Goal: Task Accomplishment & Management: Use online tool/utility

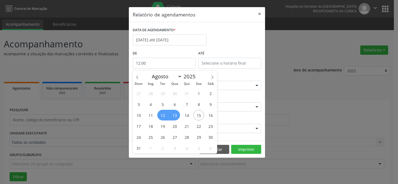
select select "7"
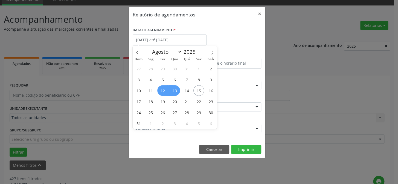
click at [173, 89] on span "13" at bounding box center [174, 90] width 11 height 11
type input "[DATE]"
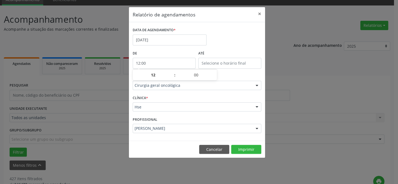
click at [159, 60] on input "12:00" at bounding box center [164, 63] width 63 height 11
click at [172, 71] on span at bounding box center [172, 71] width 4 height 5
type input "13:00"
type input "13"
click at [172, 71] on span at bounding box center [172, 71] width 4 height 5
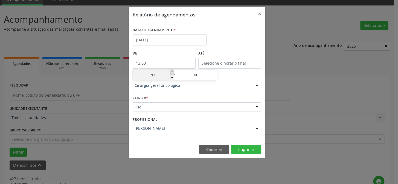
type input "14:00"
type input "14"
click at [172, 71] on span at bounding box center [172, 71] width 4 height 5
type input "15:00"
type input "15"
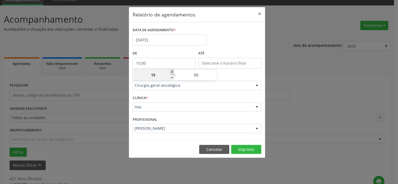
click at [172, 71] on span at bounding box center [172, 71] width 4 height 5
type input "16:00"
type input "16"
click at [172, 71] on span at bounding box center [172, 71] width 4 height 5
type input "17:00"
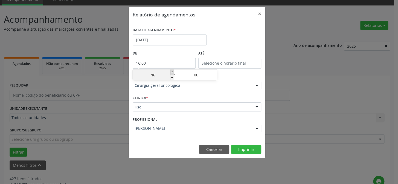
type input "17"
click at [172, 71] on span at bounding box center [172, 71] width 4 height 5
type input "18:00"
type input "18"
click at [172, 71] on span at bounding box center [172, 71] width 4 height 5
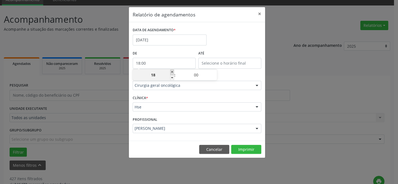
type input "19:00"
type input "19"
click at [172, 71] on span at bounding box center [172, 71] width 4 height 5
type input "20:00"
type input "20"
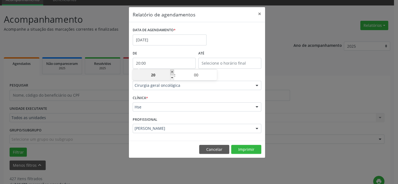
click at [172, 71] on span at bounding box center [172, 71] width 4 height 5
type input "21:00"
type input "21"
click at [172, 71] on span at bounding box center [172, 71] width 4 height 5
type input "22:00"
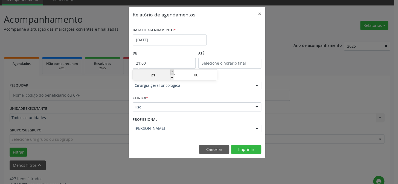
type input "22"
click at [172, 71] on span at bounding box center [172, 71] width 4 height 5
type input "23:00"
type input "23"
click at [172, 71] on span at bounding box center [172, 71] width 4 height 5
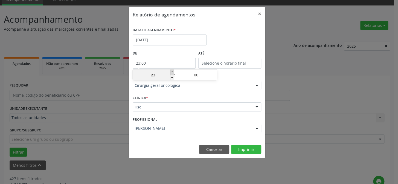
type input "00:00"
type input "00"
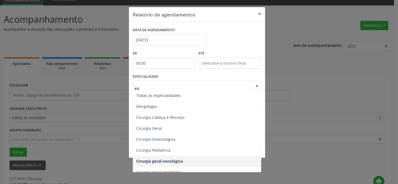
scroll to position [0, 0]
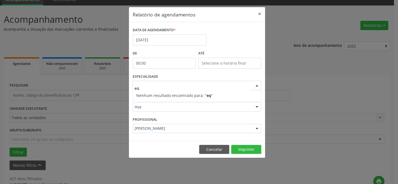
type input "e"
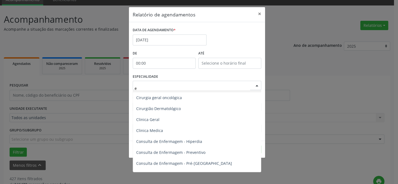
scroll to position [124, 0]
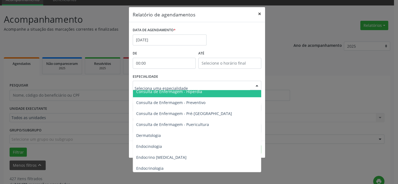
click at [262, 14] on button "×" at bounding box center [259, 13] width 11 height 13
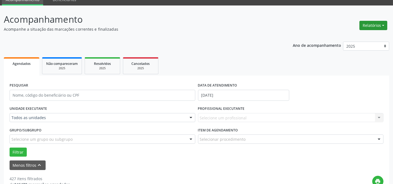
click at [378, 26] on button "Relatórios" at bounding box center [374, 25] width 28 height 9
click at [334, 36] on link "Agendamentos" at bounding box center [358, 37] width 59 height 8
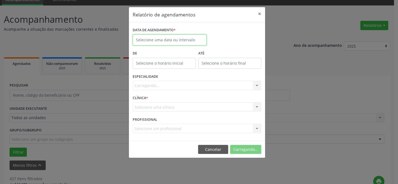
click at [191, 39] on input "text" at bounding box center [170, 39] width 74 height 11
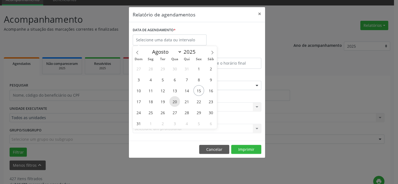
click at [173, 101] on span "20" at bounding box center [174, 101] width 11 height 11
type input "[DATE]"
click at [173, 101] on span "20" at bounding box center [174, 101] width 11 height 11
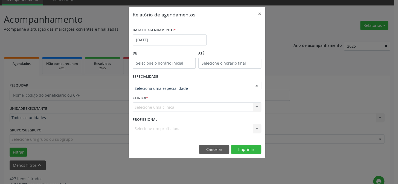
click at [162, 88] on div at bounding box center [197, 85] width 128 height 9
type input "e"
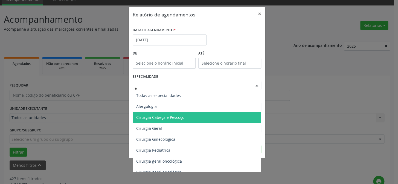
scroll to position [25, 0]
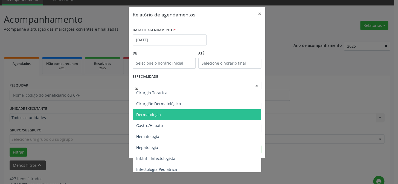
type input "tor"
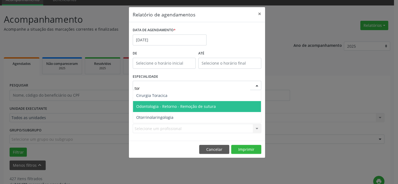
scroll to position [0, 0]
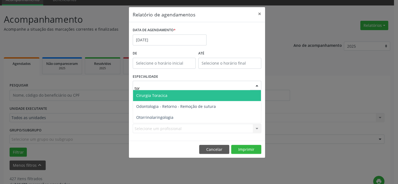
click at [174, 95] on span "Cirurgia Toracica" at bounding box center [197, 95] width 128 height 11
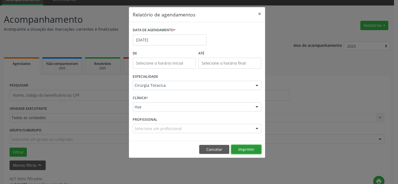
click at [242, 145] on button "Imprimir" at bounding box center [246, 149] width 30 height 9
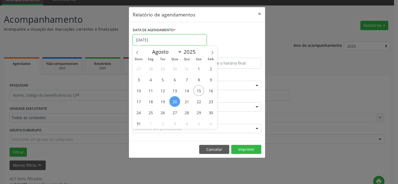
click at [166, 40] on input "[DATE]" at bounding box center [170, 39] width 74 height 11
click at [188, 103] on span "21" at bounding box center [186, 101] width 11 height 11
type input "[DATE]"
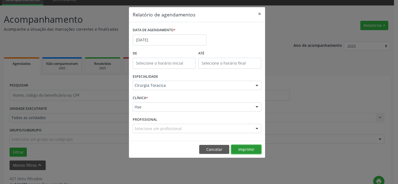
click at [247, 148] on button "Imprimir" at bounding box center [246, 149] width 30 height 9
